Goal: Navigation & Orientation: Find specific page/section

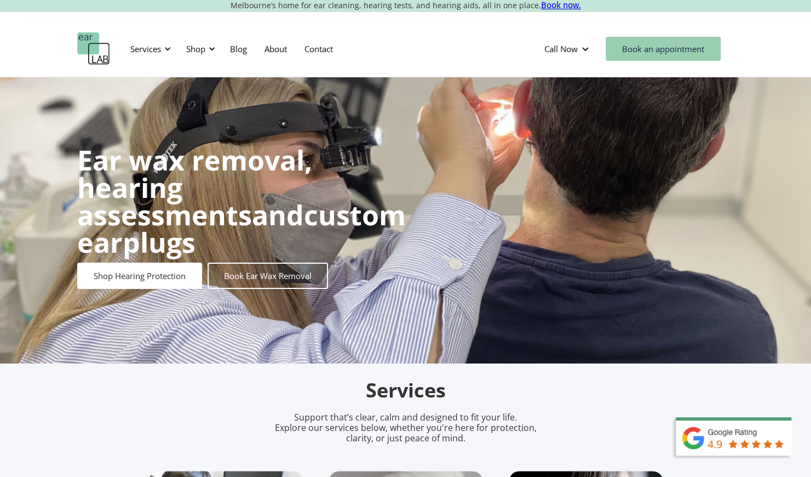
click at [689, 51] on link "Book an appointment" at bounding box center [663, 49] width 115 height 24
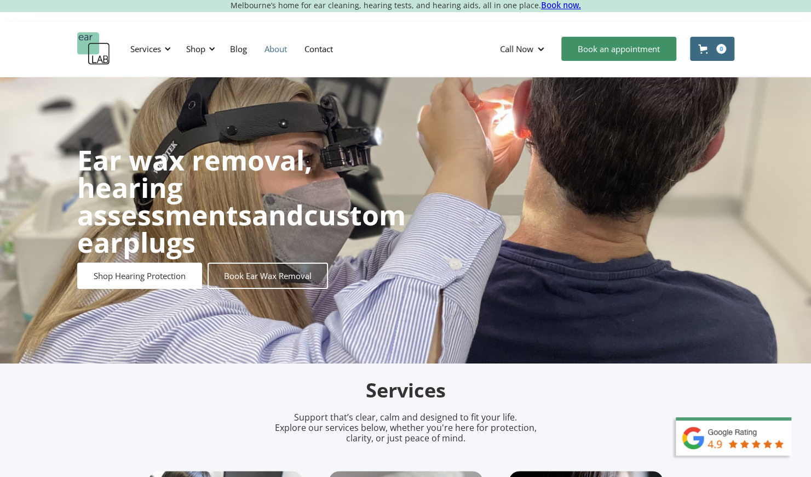
click at [275, 53] on link "About" at bounding box center [276, 49] width 40 height 32
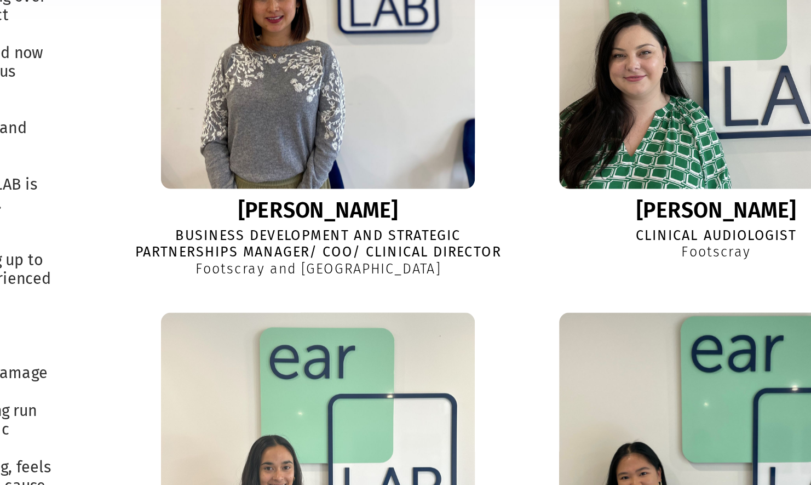
scroll to position [389, 0]
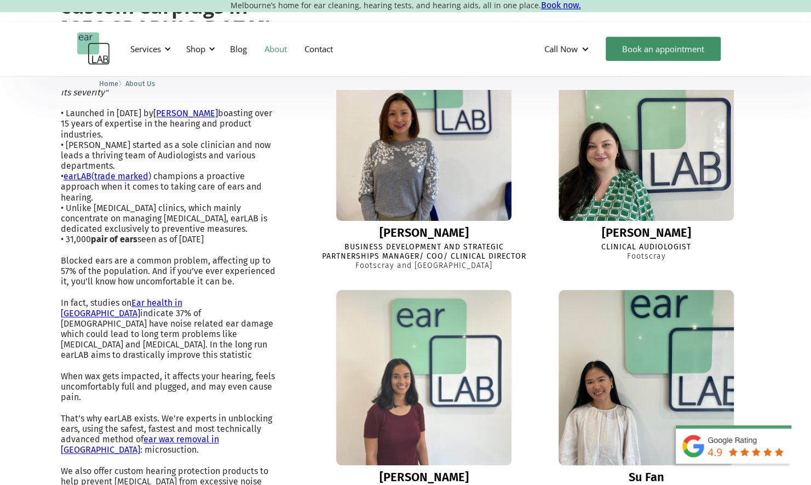
click at [562, 352] on img at bounding box center [646, 377] width 193 height 193
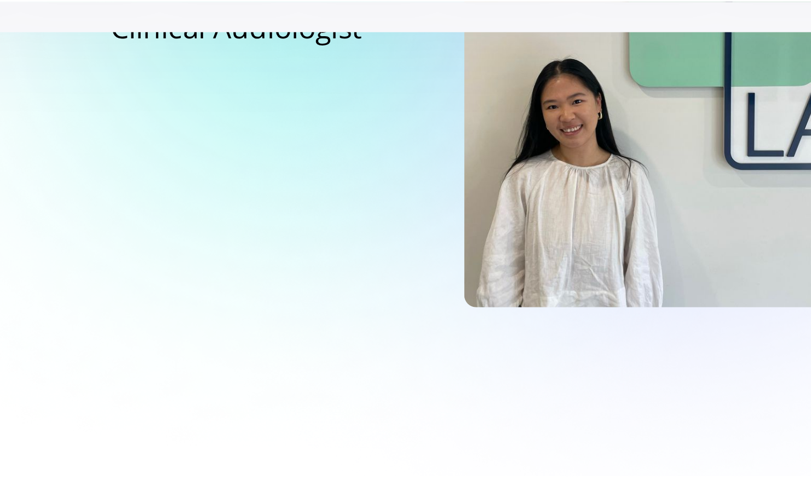
scroll to position [124, 0]
